Goal: Transaction & Acquisition: Subscribe to service/newsletter

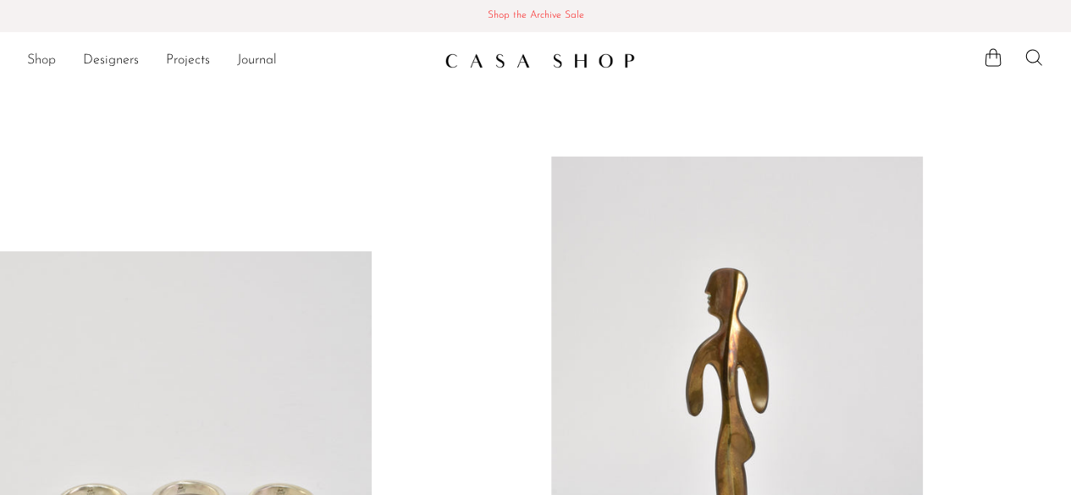
click at [44, 62] on link "Shop" at bounding box center [41, 61] width 29 height 22
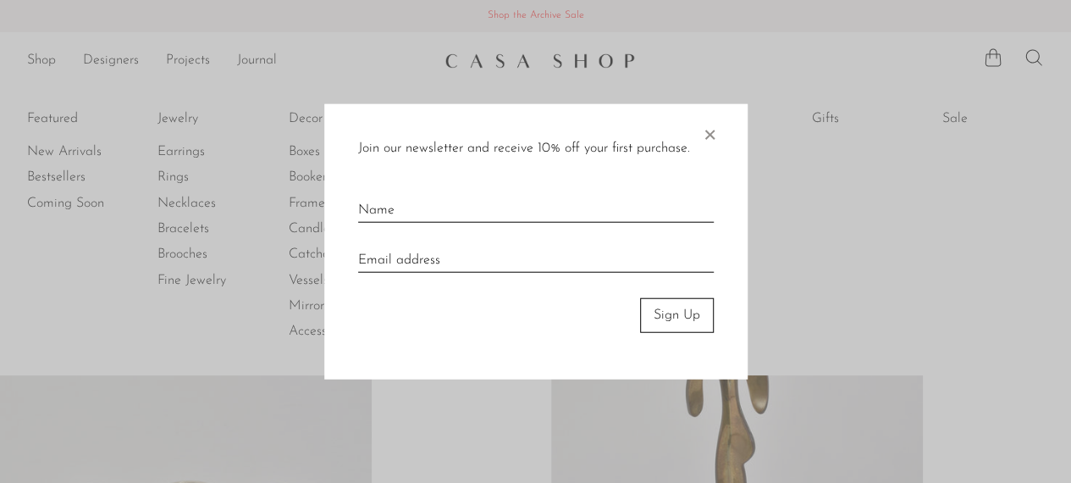
click at [367, 212] on input "text" at bounding box center [536, 203] width 356 height 37
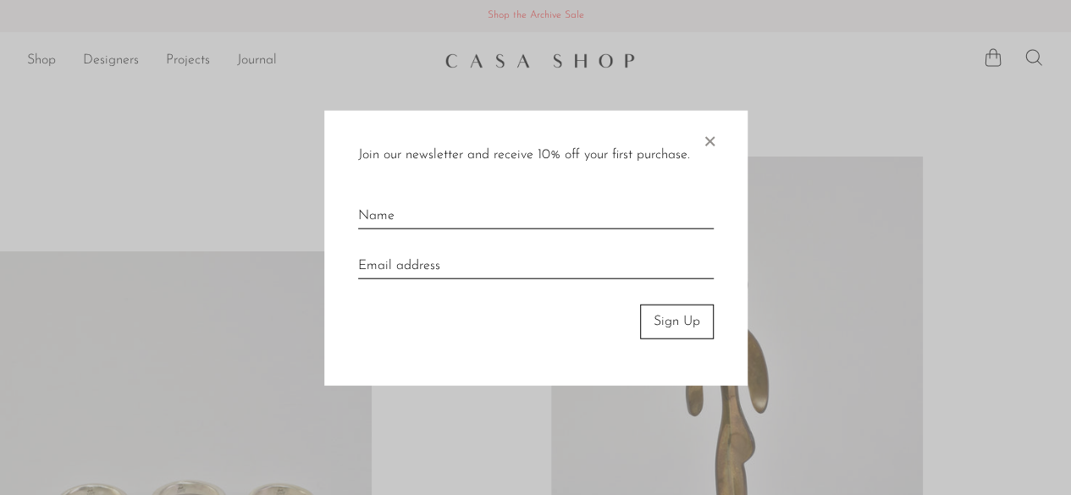
click at [367, 212] on input "text" at bounding box center [536, 209] width 356 height 37
type input "lleon"
click at [373, 264] on input "email" at bounding box center [536, 259] width 356 height 37
type input "lpemac88@gmail.com"
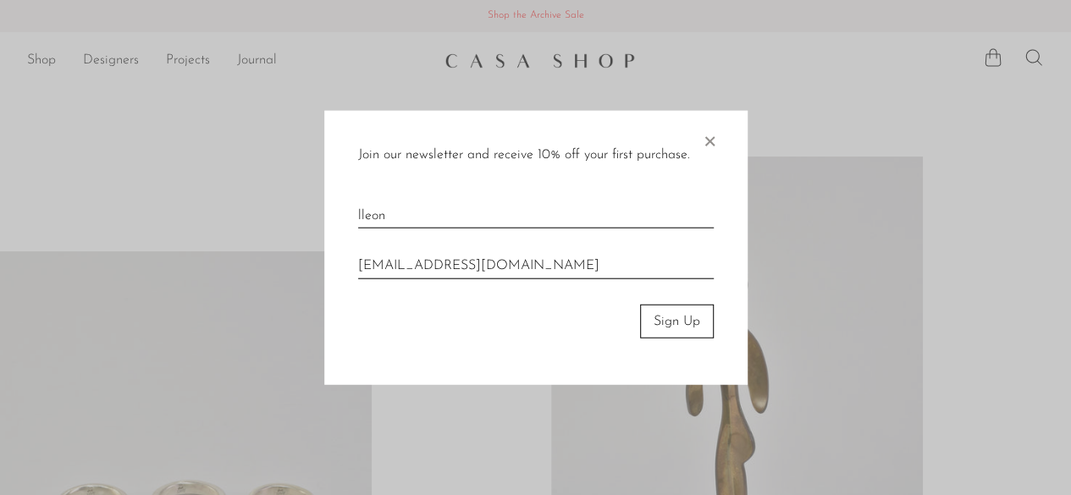
click at [364, 210] on input "lleon" at bounding box center [536, 209] width 356 height 37
type input "Leon"
click at [677, 319] on button "Sign Up" at bounding box center [677, 321] width 74 height 34
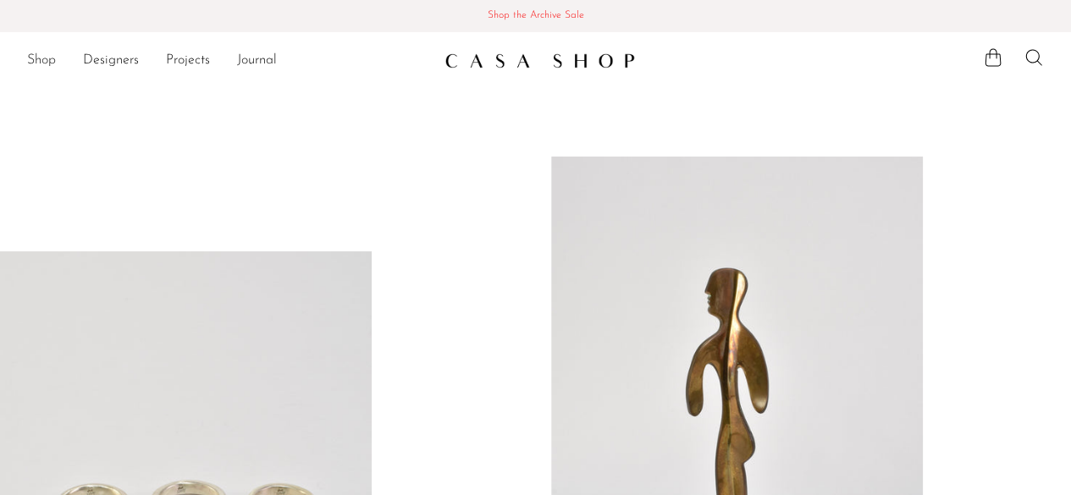
click at [38, 56] on link "Shop" at bounding box center [41, 61] width 29 height 22
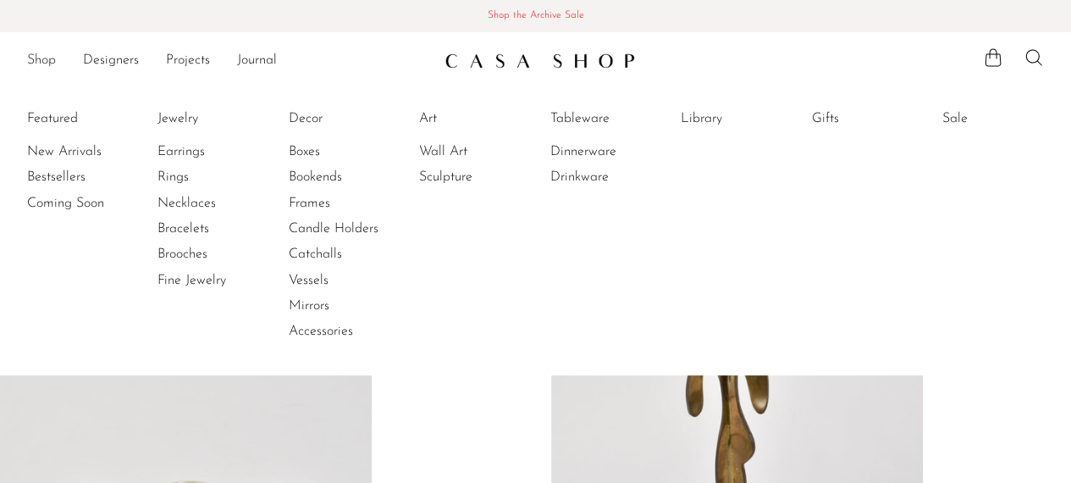
click at [38, 56] on link "Shop" at bounding box center [41, 61] width 29 height 22
drag, startPoint x: 420, startPoint y: 99, endPoint x: 445, endPoint y: 104, distance: 25.9
click at [425, 99] on ul "Featured New Arrivals Bestsellers Coming Soon Jewelry Jewelry All Earrings Ring…" at bounding box center [535, 225] width 1071 height 300
click at [771, 228] on li "Library Library All" at bounding box center [732, 225] width 102 height 246
drag, startPoint x: 699, startPoint y: 181, endPoint x: 682, endPoint y: 174, distance: 18.2
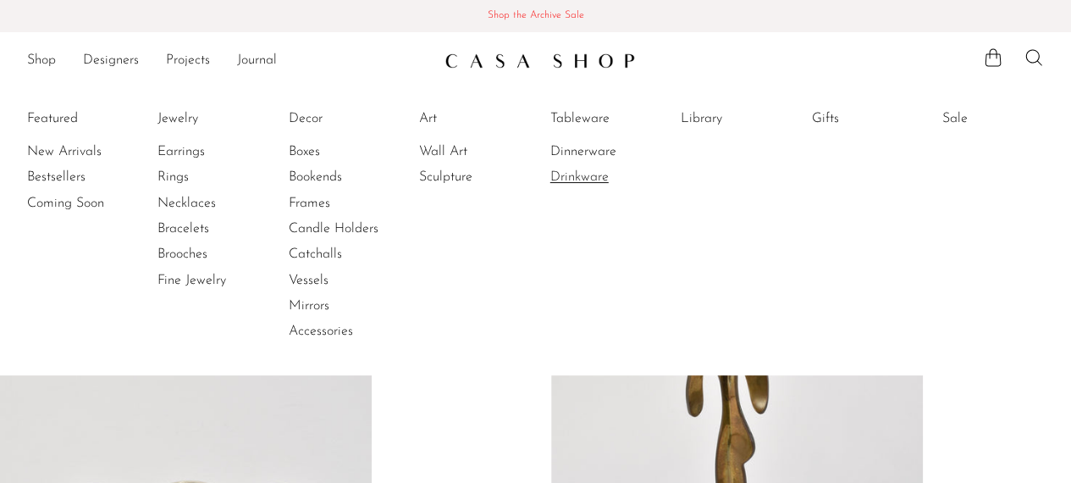
click at [682, 174] on ul "Featured New Arrivals Bestsellers Coming Soon Jewelry Jewelry All Earrings Ring…" at bounding box center [535, 225] width 1071 height 300
click at [728, 199] on li "Library Library All" at bounding box center [732, 225] width 102 height 246
click at [589, 115] on link "Tableware" at bounding box center [613, 118] width 127 height 19
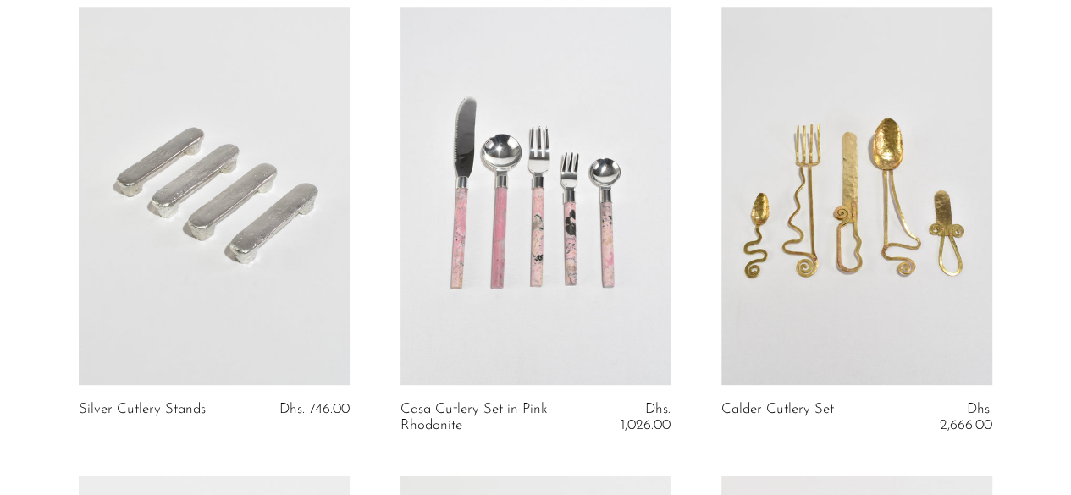
scroll to position [3910, 0]
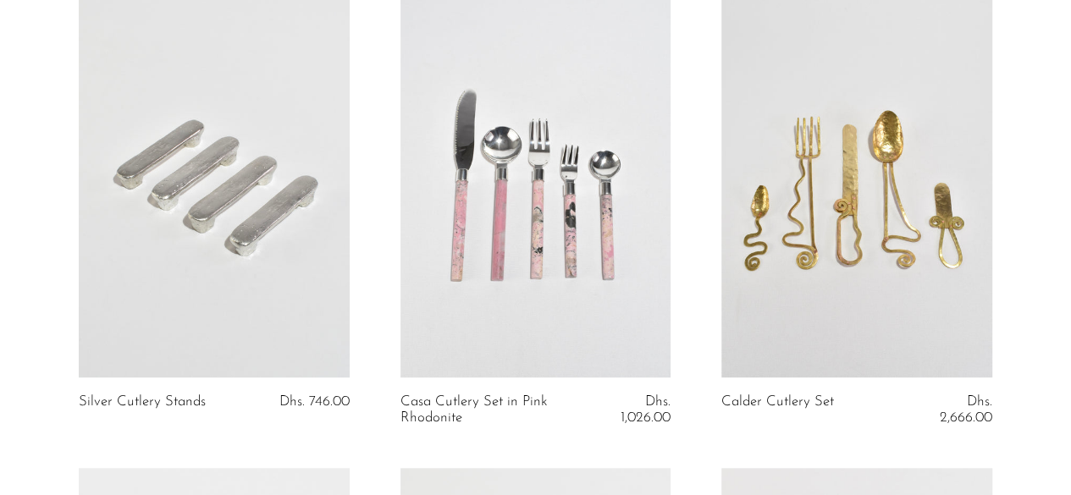
drag, startPoint x: 1077, startPoint y: 314, endPoint x: 1063, endPoint y: 401, distance: 87.6
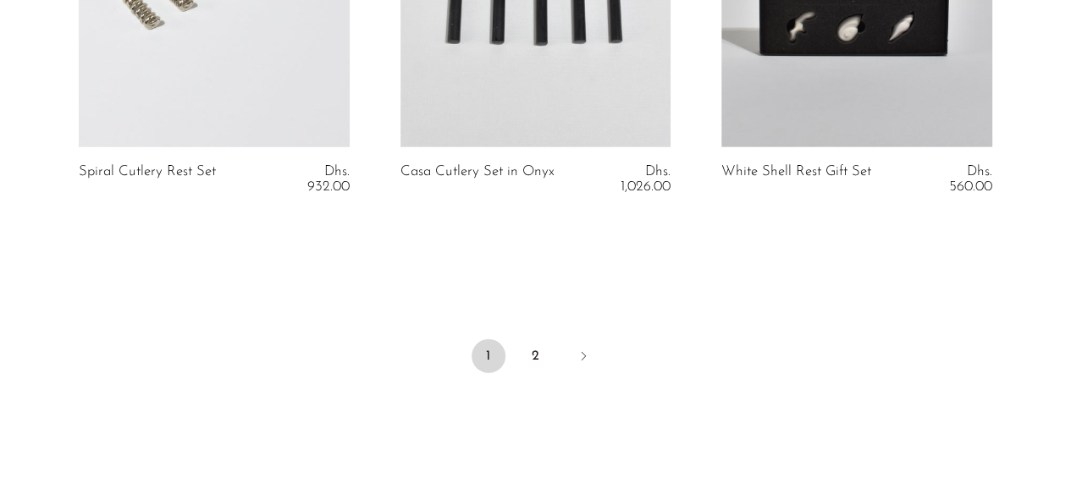
scroll to position [5594, 0]
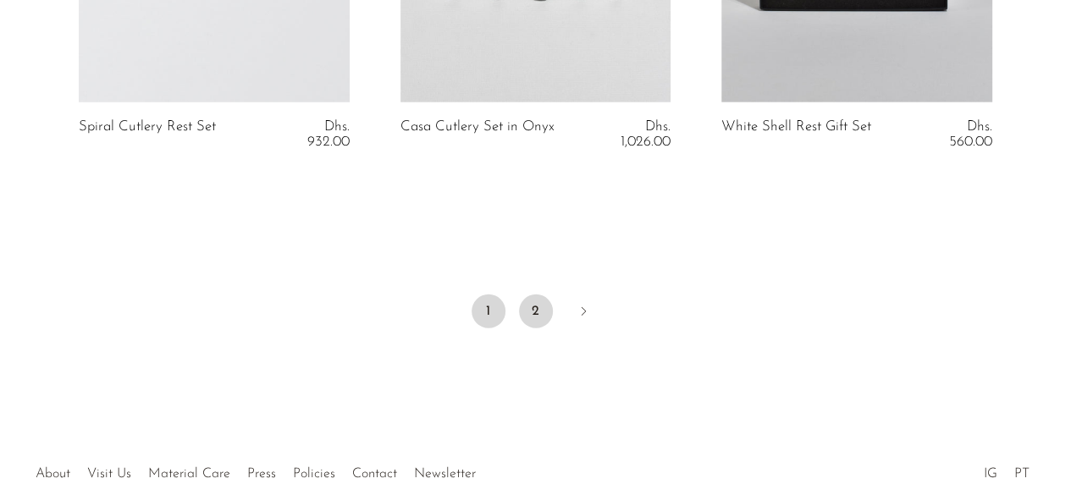
click at [534, 306] on link "2" at bounding box center [536, 312] width 34 height 34
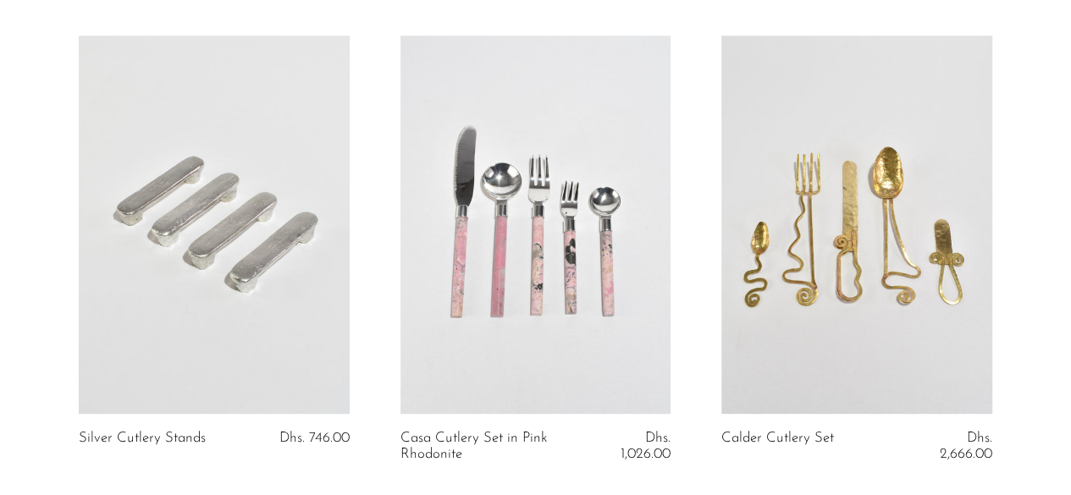
scroll to position [3859, 0]
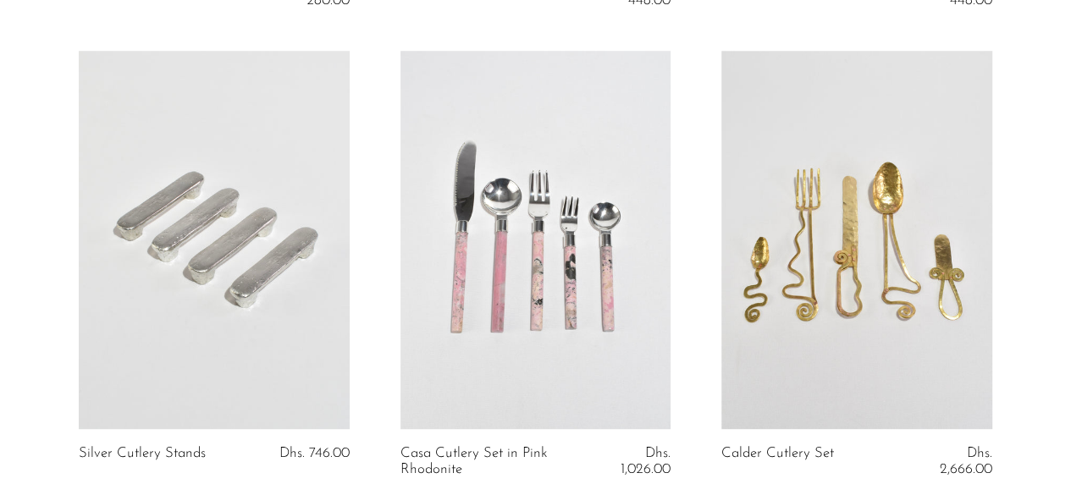
click at [857, 259] on link at bounding box center [856, 240] width 270 height 378
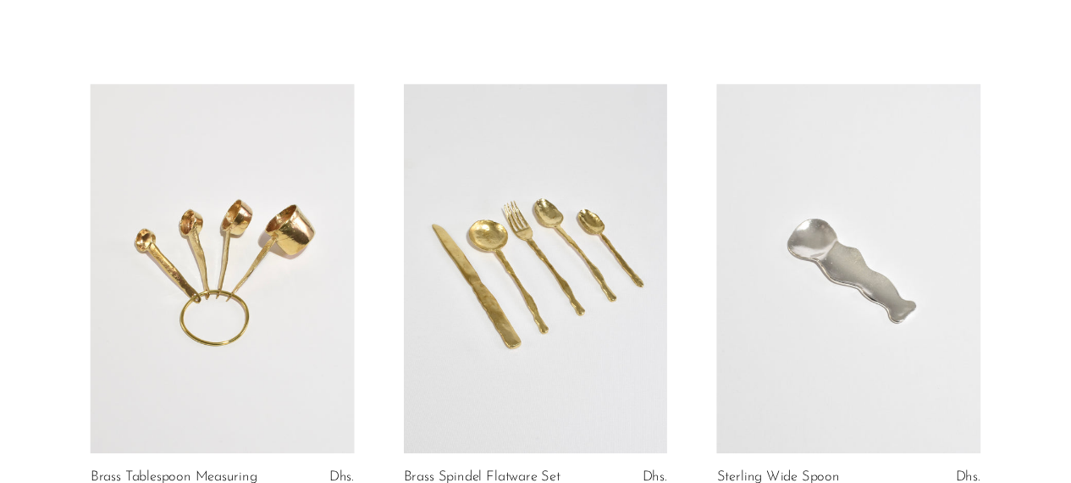
scroll to position [0, 0]
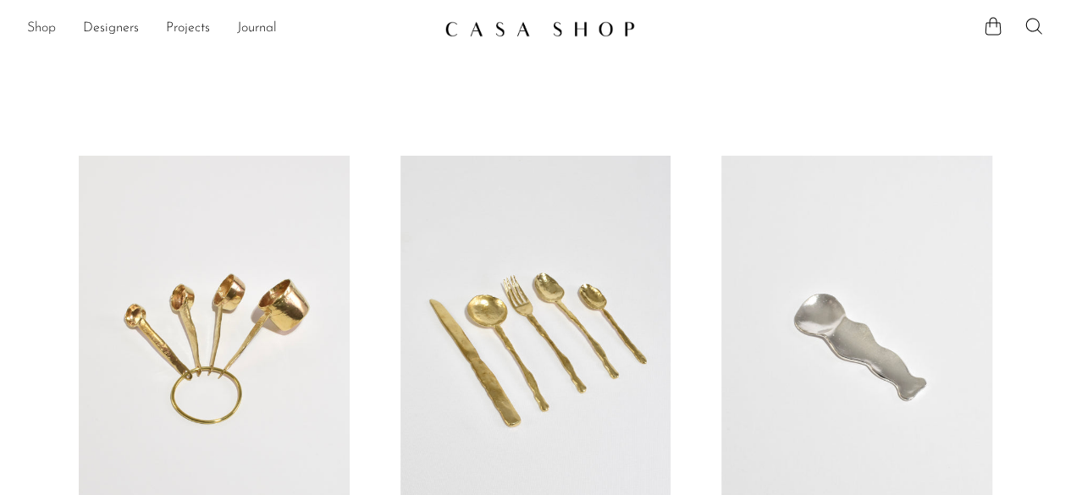
click at [37, 27] on link "Shop" at bounding box center [41, 29] width 29 height 22
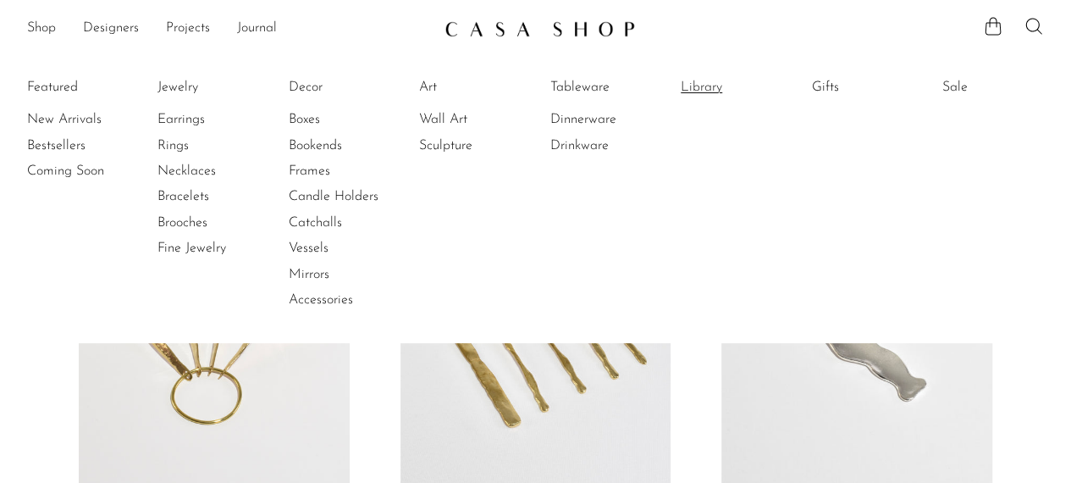
click at [704, 86] on link "Library" at bounding box center [744, 87] width 127 height 19
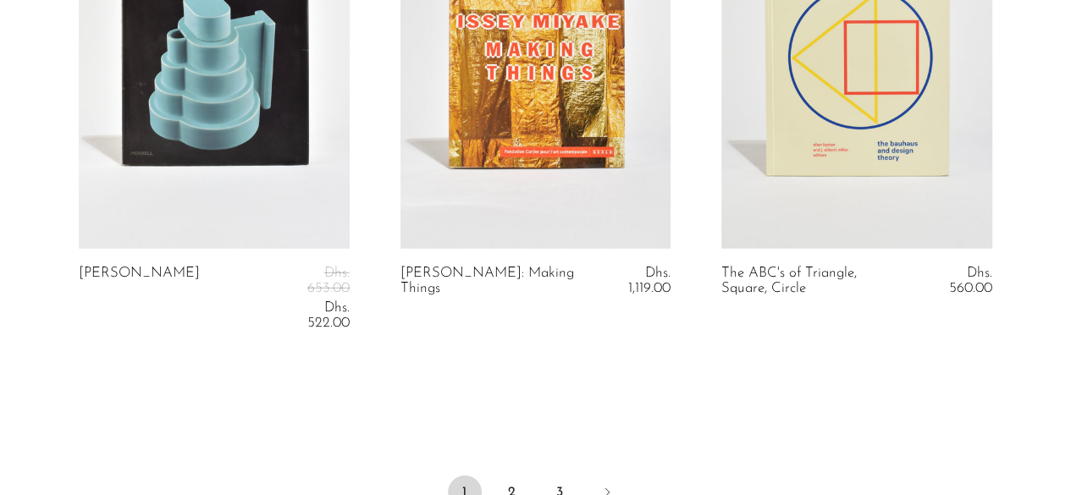
scroll to position [5570, 0]
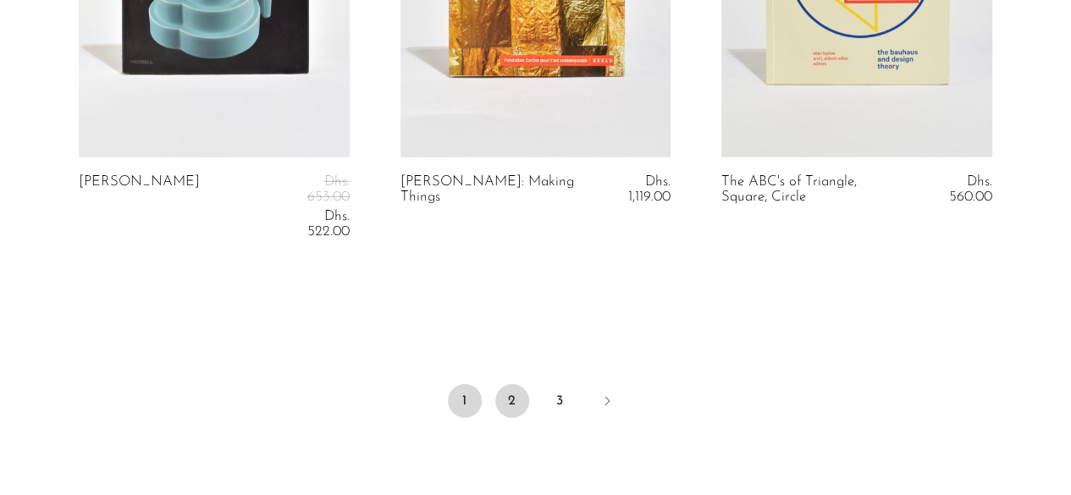
click at [512, 384] on link "2" at bounding box center [512, 401] width 34 height 34
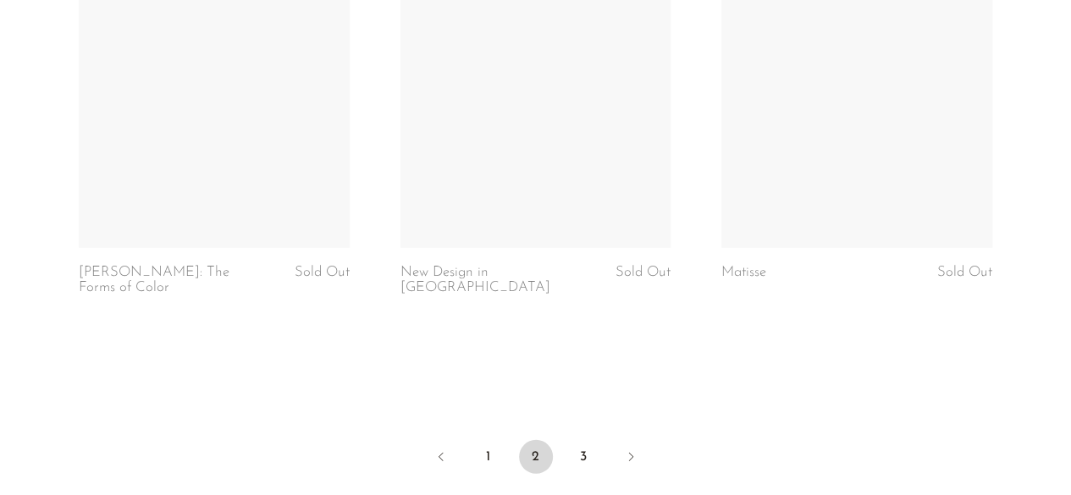
scroll to position [5630, 0]
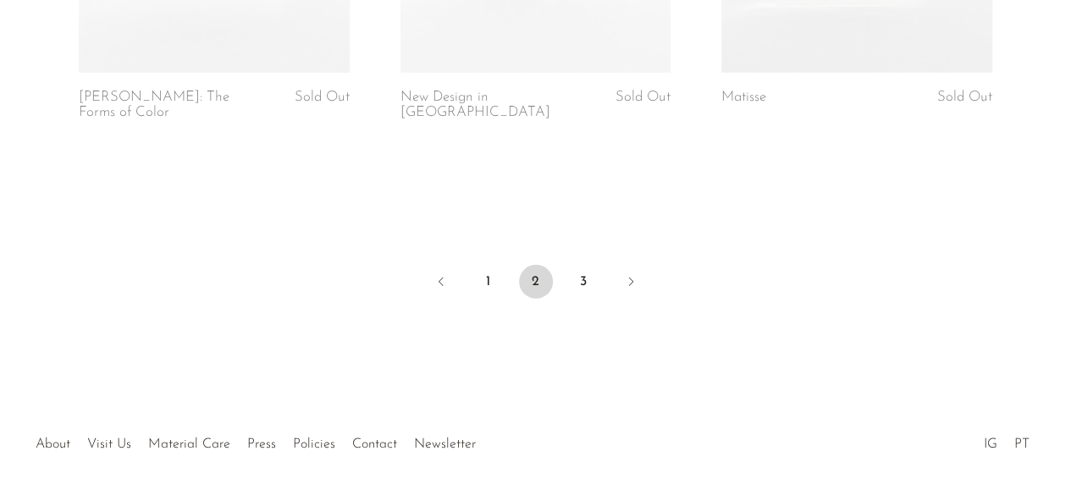
drag, startPoint x: 555, startPoint y: 229, endPoint x: 562, endPoint y: 240, distance: 12.2
click at [581, 265] on link "3" at bounding box center [583, 282] width 34 height 34
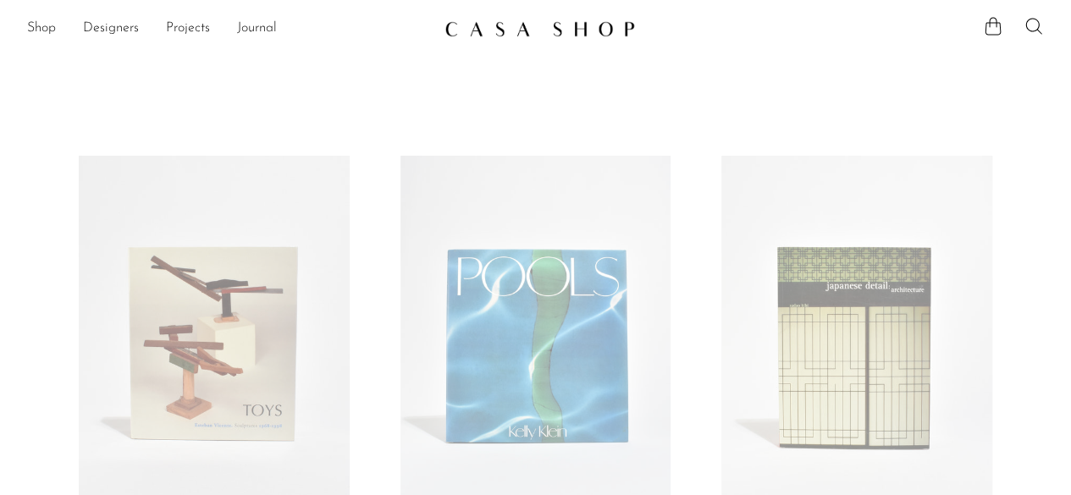
click at [581, 263] on link at bounding box center [536, 345] width 270 height 378
click at [41, 26] on link "Shop" at bounding box center [41, 29] width 29 height 22
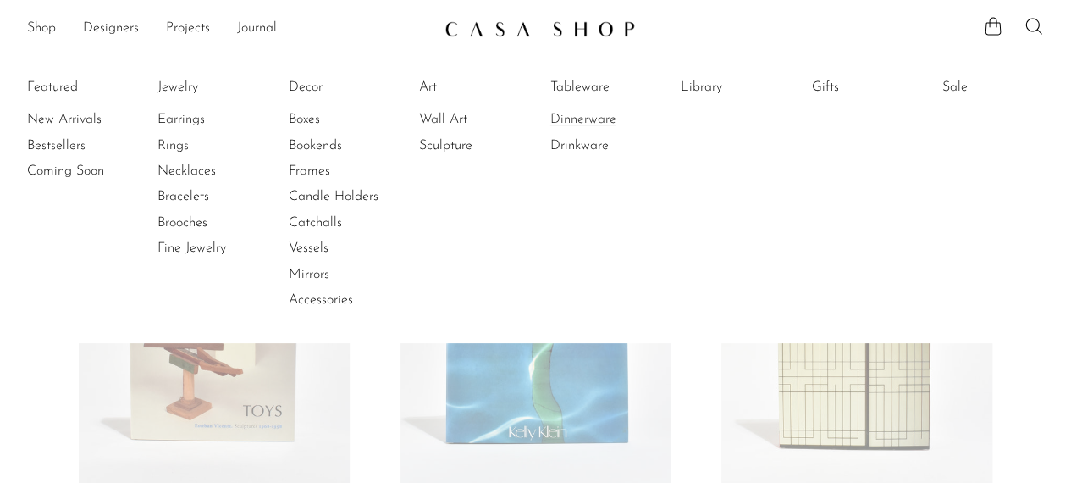
click at [586, 115] on link "Dinnerware" at bounding box center [613, 119] width 127 height 19
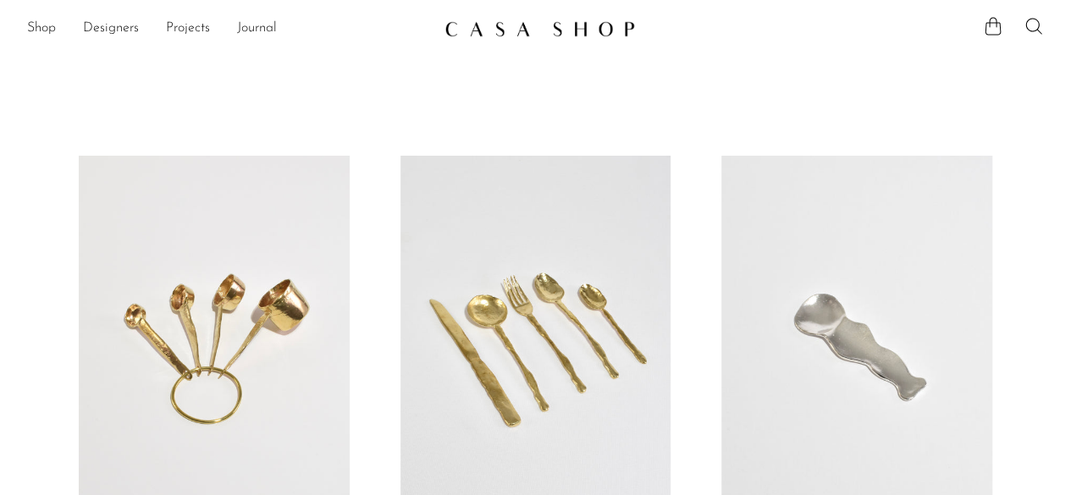
drag, startPoint x: 855, startPoint y: 103, endPoint x: 1004, endPoint y: 110, distance: 149.2
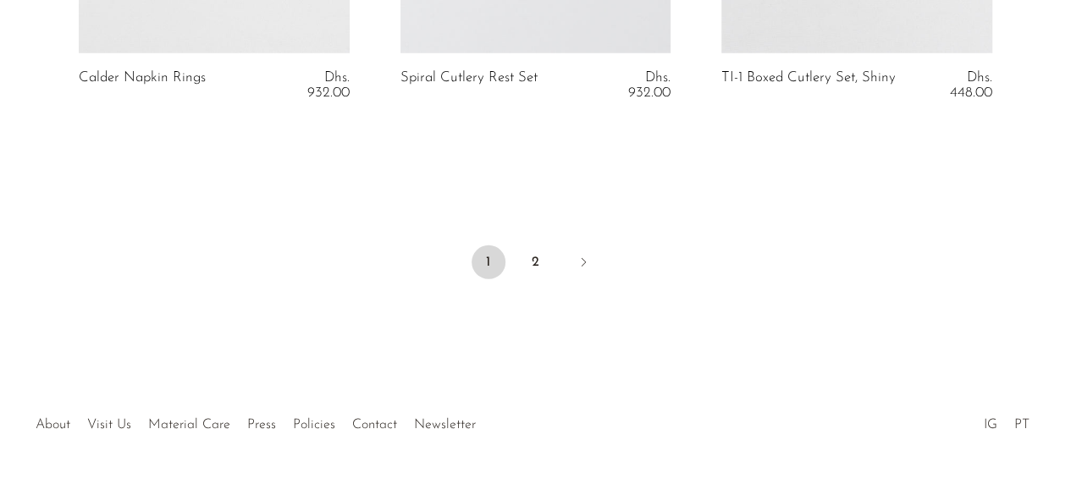
scroll to position [5658, 0]
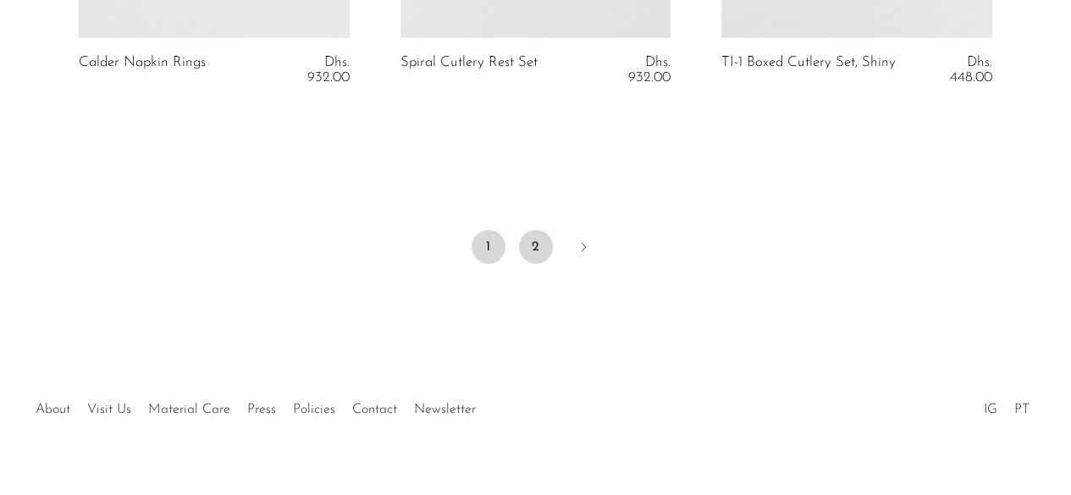
click at [533, 240] on link "2" at bounding box center [536, 247] width 34 height 34
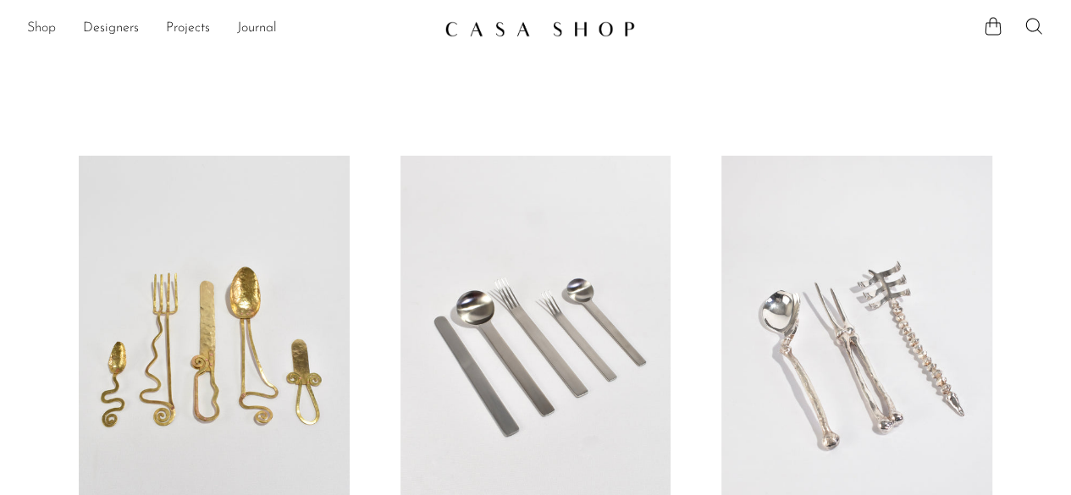
click at [39, 25] on link "Shop" at bounding box center [41, 29] width 29 height 22
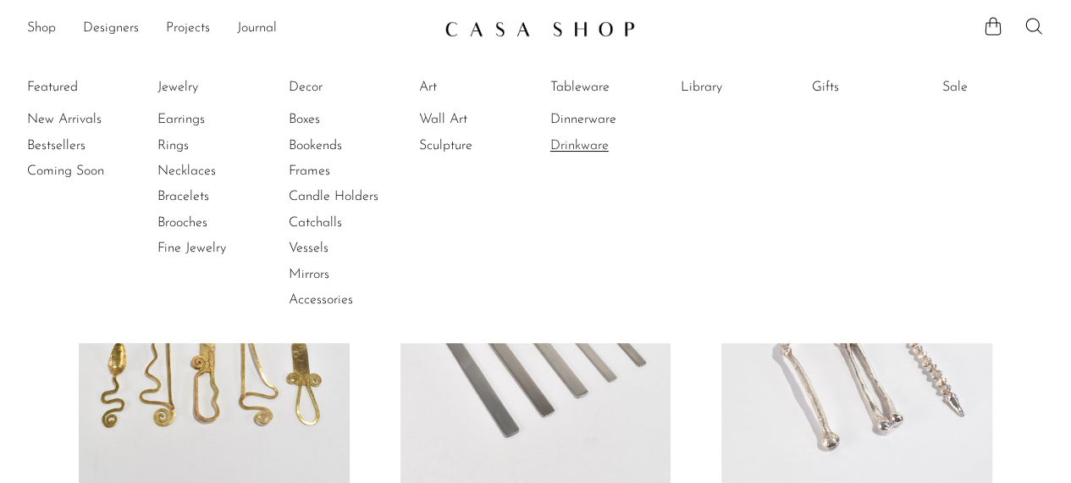
click at [589, 139] on link "Drinkware" at bounding box center [613, 145] width 127 height 19
click at [441, 119] on link "Wall Art" at bounding box center [482, 119] width 127 height 19
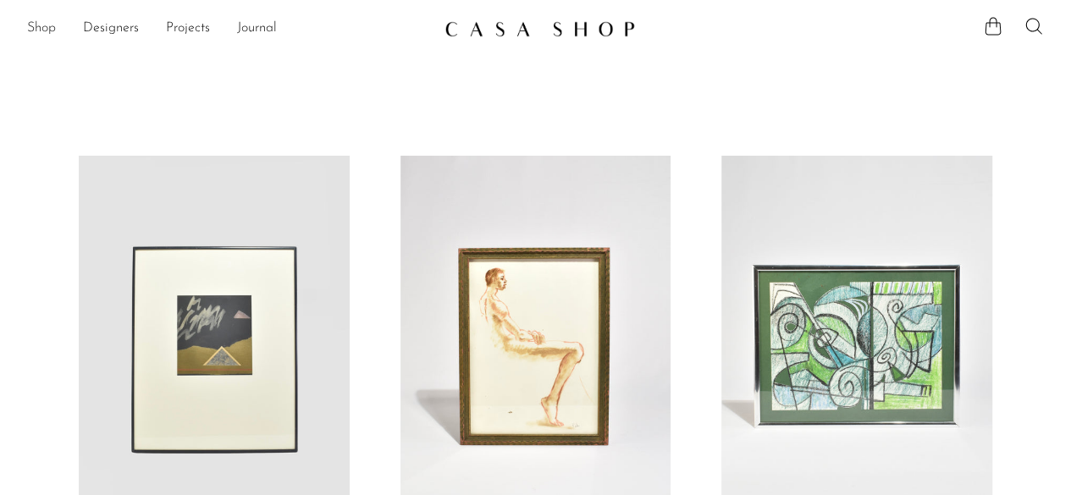
click at [41, 26] on link "Shop" at bounding box center [41, 29] width 29 height 22
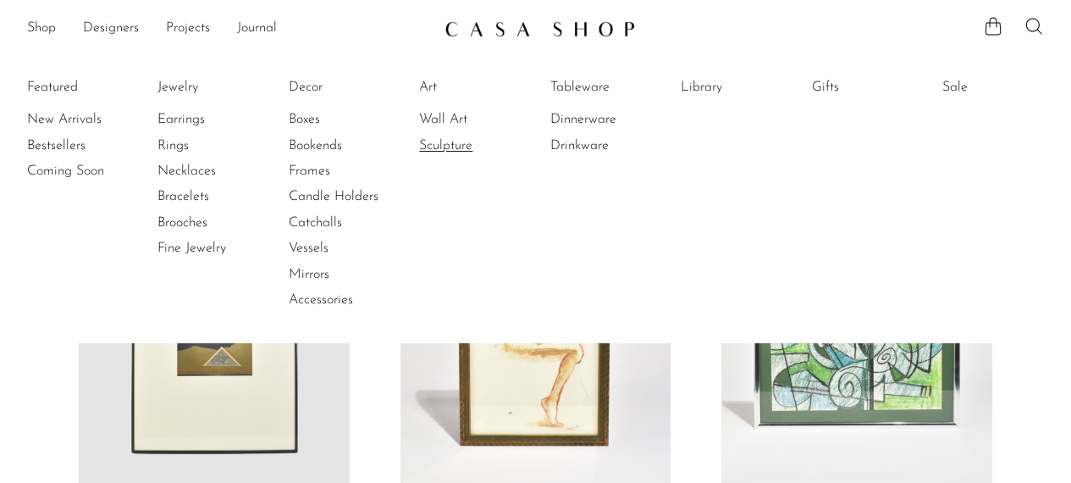
click at [446, 141] on link "Sculpture" at bounding box center [482, 145] width 127 height 19
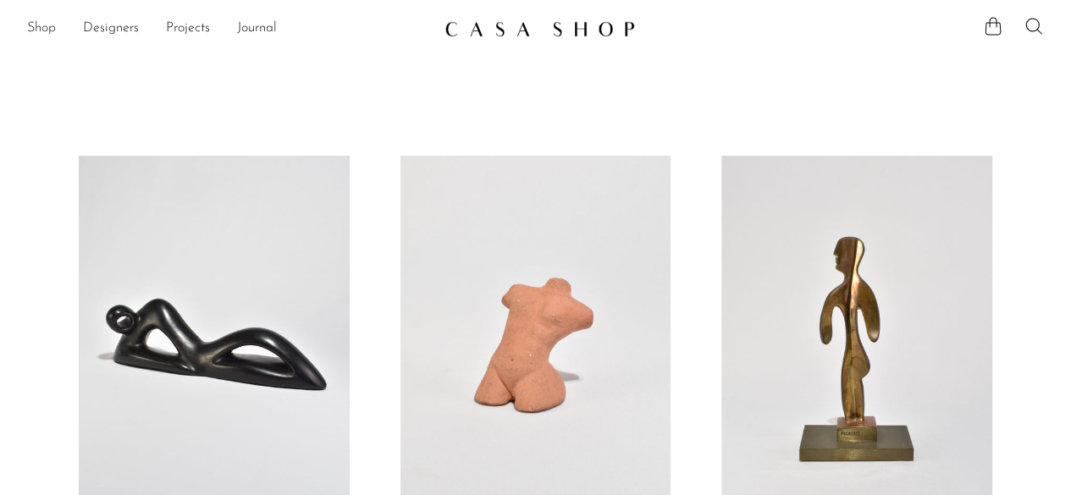
click at [42, 28] on link "Shop" at bounding box center [41, 29] width 29 height 22
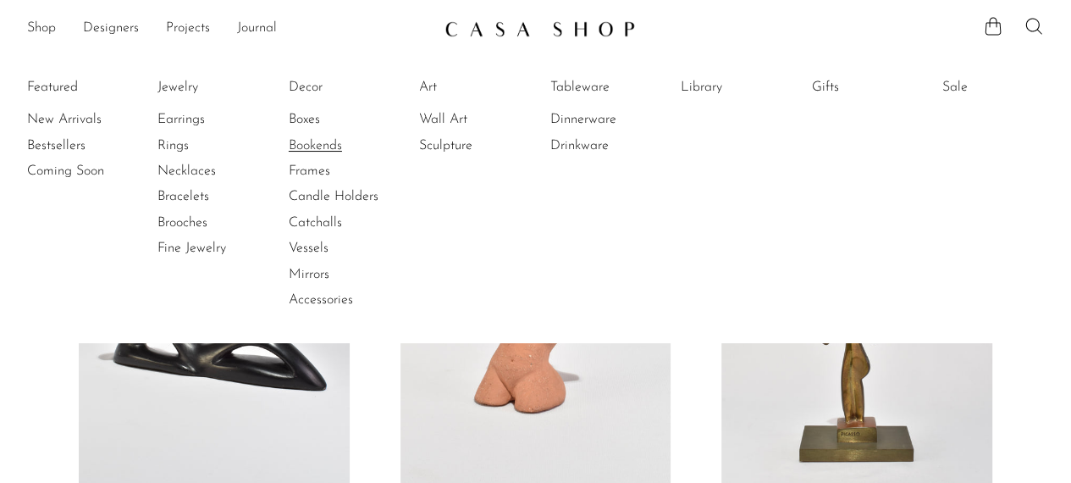
click at [314, 145] on link "Bookends" at bounding box center [352, 145] width 127 height 19
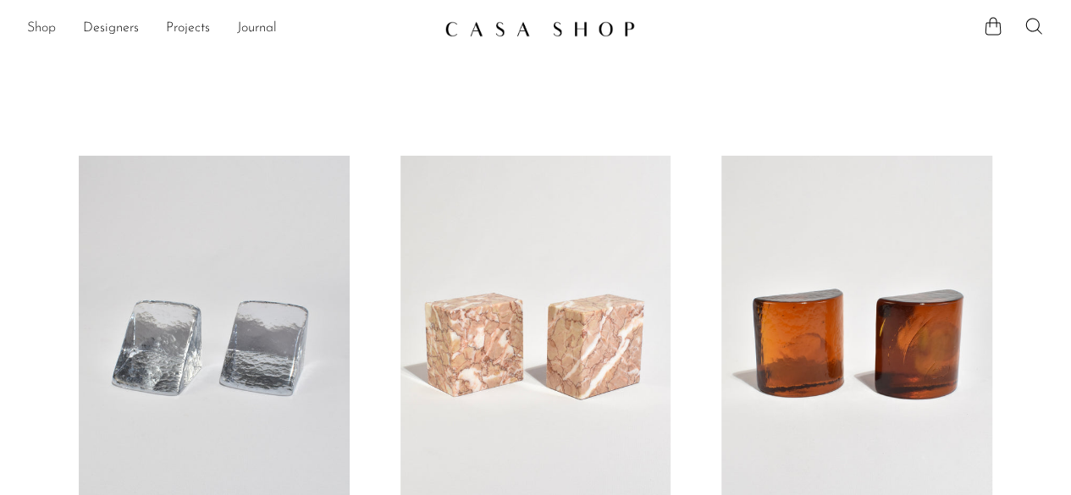
click at [42, 30] on link "Shop" at bounding box center [41, 29] width 29 height 22
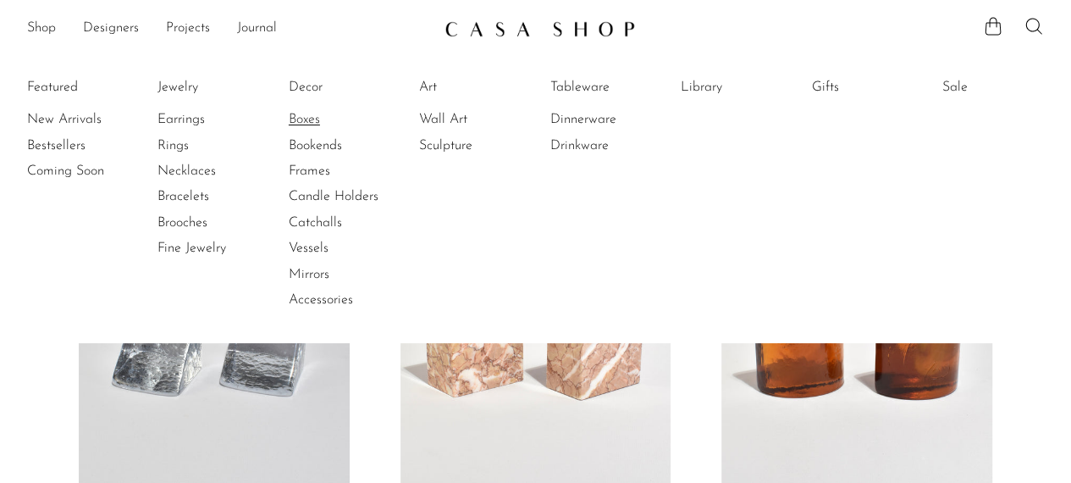
click at [309, 115] on link "Boxes" at bounding box center [352, 119] width 127 height 19
